Goal: Communication & Community: Answer question/provide support

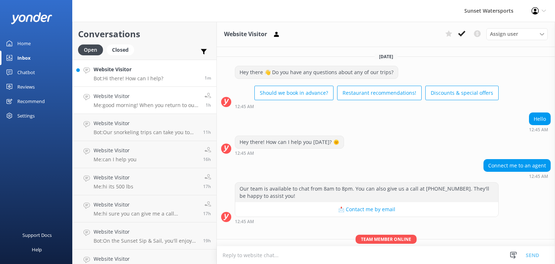
scroll to position [34, 0]
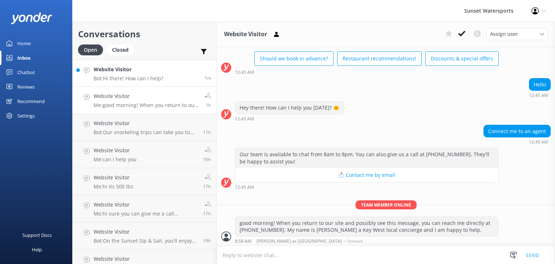
click at [137, 74] on div "Website Visitor Bot: Hi there! How can I help?" at bounding box center [129, 73] width 70 height 16
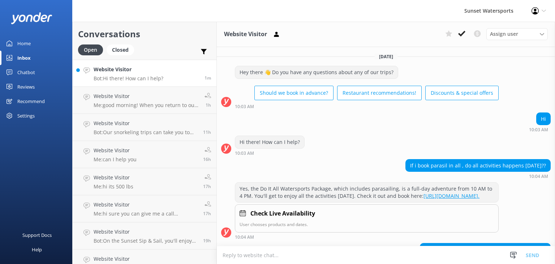
scroll to position [139, 0]
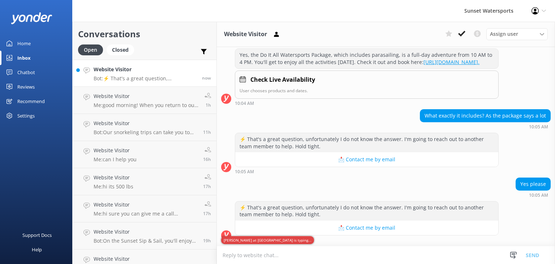
click at [111, 65] on h4 "Website Visitor" at bounding box center [145, 69] width 103 height 8
click at [298, 180] on div "Yes please 10:05 AM" at bounding box center [386, 187] width 338 height 20
click at [271, 255] on textarea at bounding box center [386, 255] width 338 height 18
click at [280, 177] on div "⚡ That's a great question, unfortunately I do not know the answer. I'm going to…" at bounding box center [386, 155] width 338 height 45
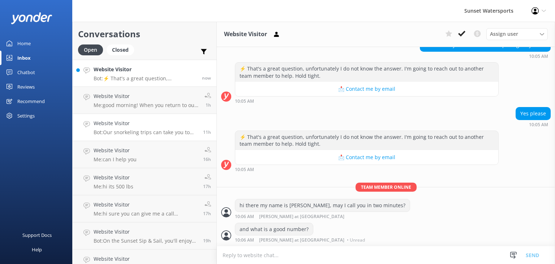
scroll to position [210, 0]
click at [129, 74] on div "Website Visitor Bot: ⚡ That's a great question, unfortunately I do not know the…" at bounding box center [145, 73] width 103 height 16
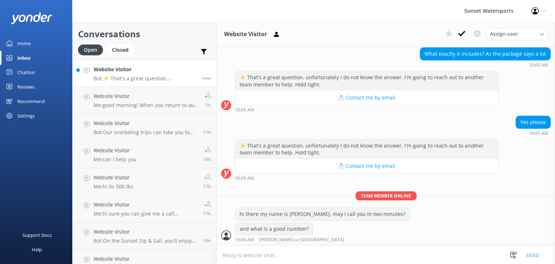
scroll to position [201, 0]
click at [153, 103] on p "Me: good morning! When you return to our site and possibly see this message, yo…" at bounding box center [146, 105] width 105 height 7
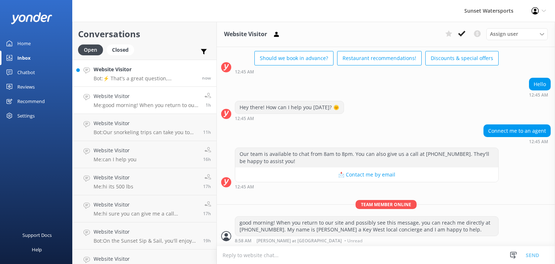
click at [179, 76] on p "Bot: ⚡ That's a great question, unfortunately I do not know the answer. I'm goi…" at bounding box center [145, 78] width 103 height 7
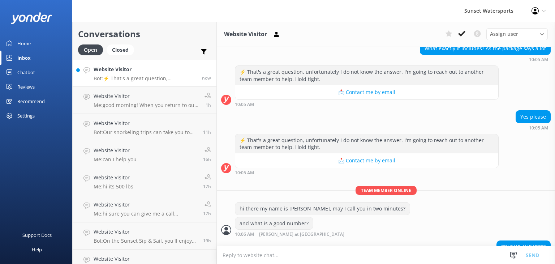
scroll to position [224, 0]
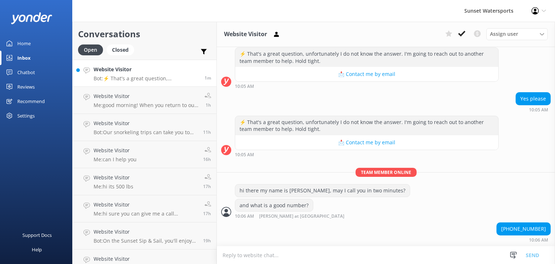
click at [122, 70] on h4 "Website Visitor" at bounding box center [146, 69] width 105 height 8
click at [299, 235] on div "561 9758636 10:06 AM" at bounding box center [386, 232] width 338 height 20
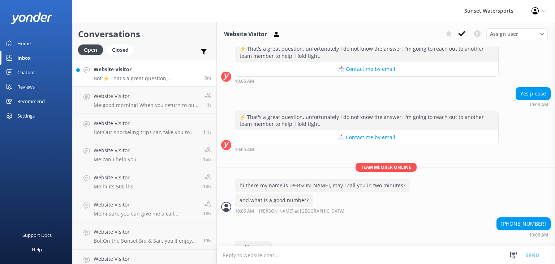
scroll to position [247, 0]
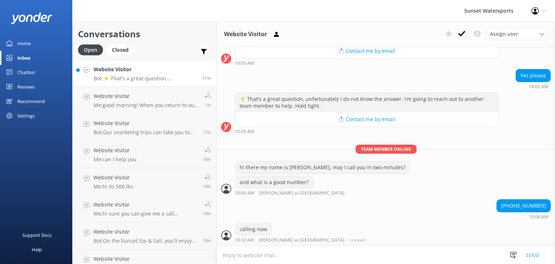
click at [122, 78] on p "Bot: ⚡ That's a great question, unfortunately I do not know the answer. I'm goi…" at bounding box center [145, 78] width 103 height 7
click at [125, 75] on p "Bot: ⚡ That's a great question, unfortunately I do not know the answer. I'm goi…" at bounding box center [145, 78] width 103 height 7
click at [345, 185] on div "and what is a good number? 10:06 AM [PERSON_NAME] at [GEOGRAPHIC_DATA] Read" at bounding box center [386, 186] width 338 height 20
